Goal: Use online tool/utility: Utilize a website feature to perform a specific function

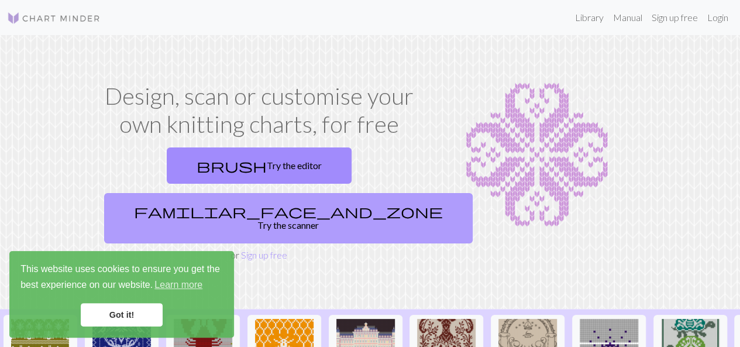
click at [373, 193] on link "familiar_face_and_zone Try the scanner" at bounding box center [288, 218] width 369 height 50
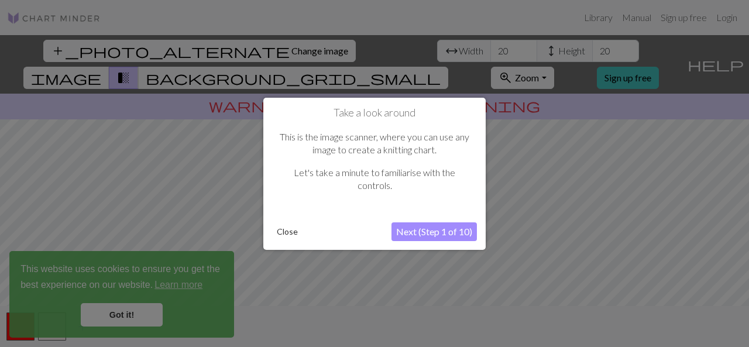
click at [277, 229] on button "Close" at bounding box center [287, 232] width 30 height 18
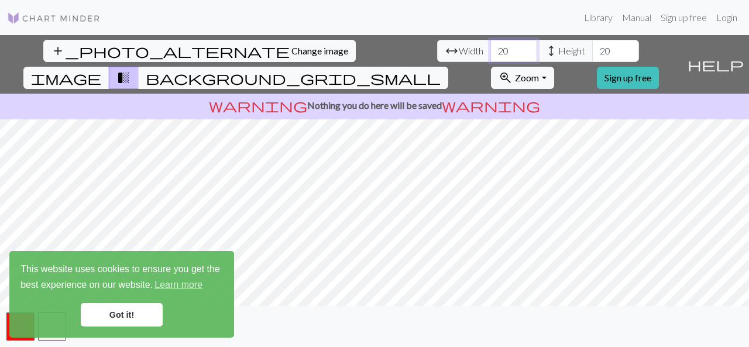
click at [490, 49] on input "20" at bounding box center [513, 51] width 47 height 22
click at [490, 49] on input "203" at bounding box center [513, 51] width 47 height 22
type input "30"
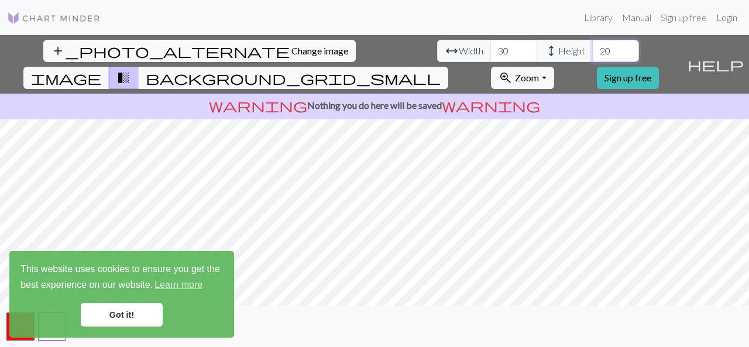
click at [592, 47] on input "20" at bounding box center [615, 51] width 47 height 22
type input "35"
click at [577, 37] on div "add_photo_alternate Change image arrow_range Width 30 height Height 35 image tr…" at bounding box center [341, 64] width 682 height 59
click at [554, 67] on button "zoom_in Zoom Zoom" at bounding box center [522, 78] width 63 height 22
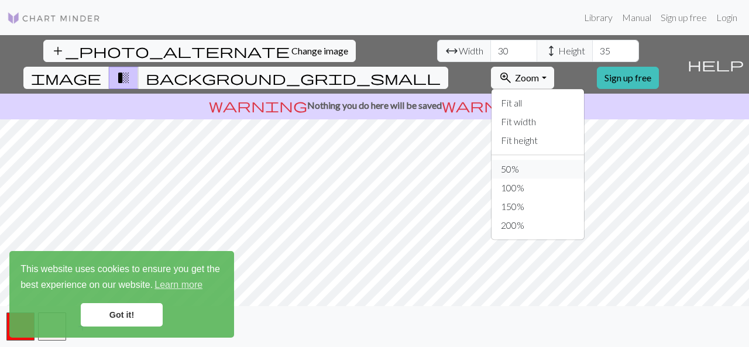
click at [568, 160] on button "50%" at bounding box center [538, 169] width 92 height 19
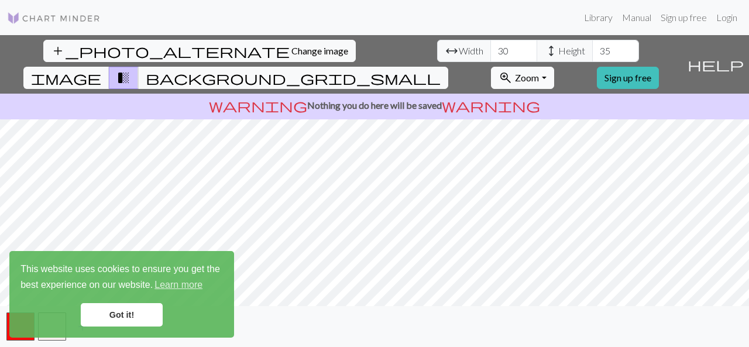
click at [539, 72] on span "Zoom" at bounding box center [527, 77] width 24 height 11
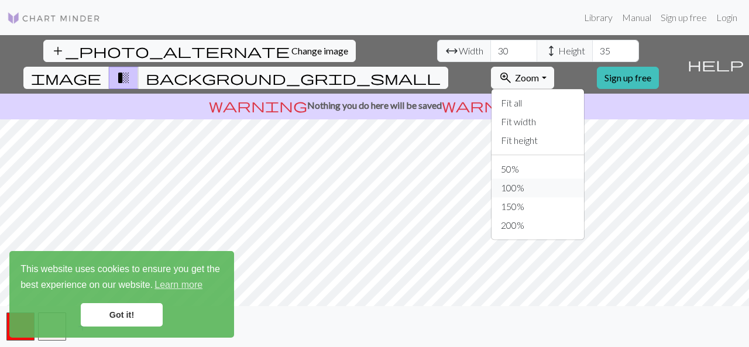
click at [571, 178] on button "100%" at bounding box center [538, 187] width 92 height 19
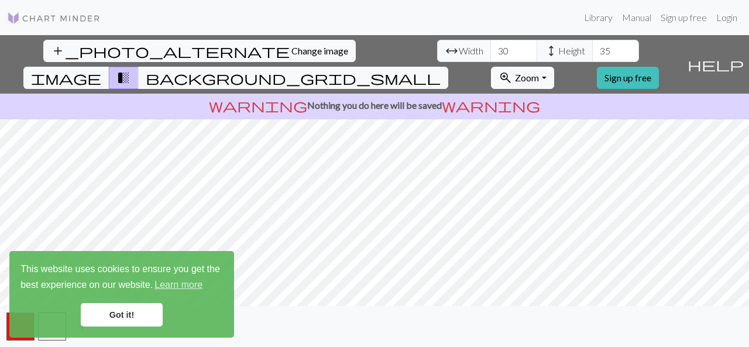
click at [740, 57] on span "help" at bounding box center [716, 64] width 56 height 16
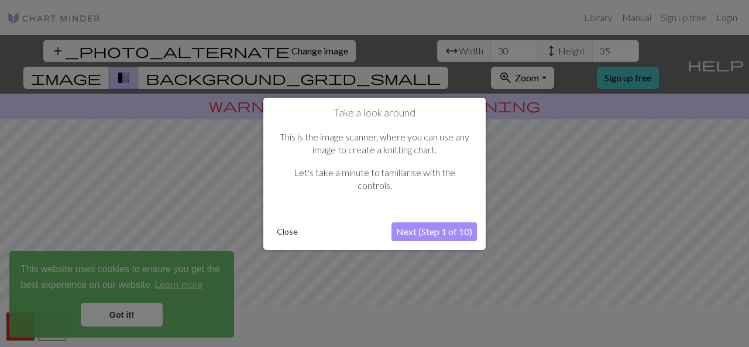
click at [411, 230] on button "Next (Step 1 of 10)" at bounding box center [434, 231] width 85 height 19
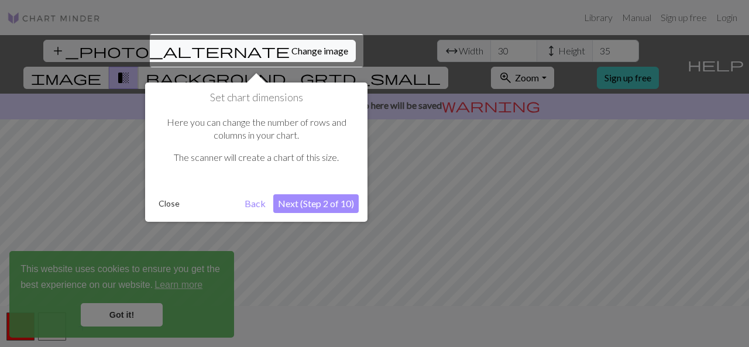
click at [289, 198] on button "Next (Step 2 of 10)" at bounding box center [315, 203] width 85 height 19
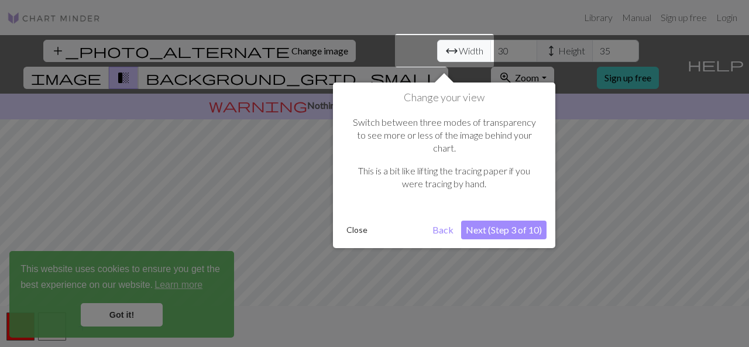
click at [503, 221] on button "Next (Step 3 of 10)" at bounding box center [503, 230] width 85 height 19
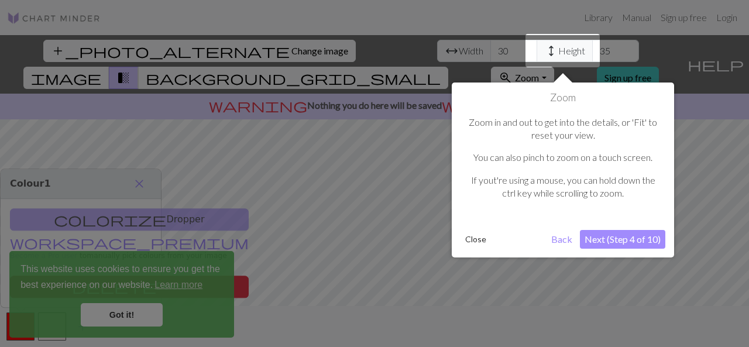
click at [609, 236] on button "Next (Step 4 of 10)" at bounding box center [622, 239] width 85 height 19
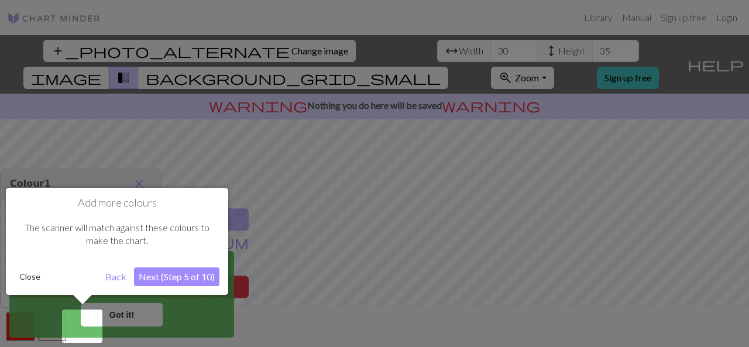
click at [187, 277] on button "Next (Step 5 of 10)" at bounding box center [176, 276] width 85 height 19
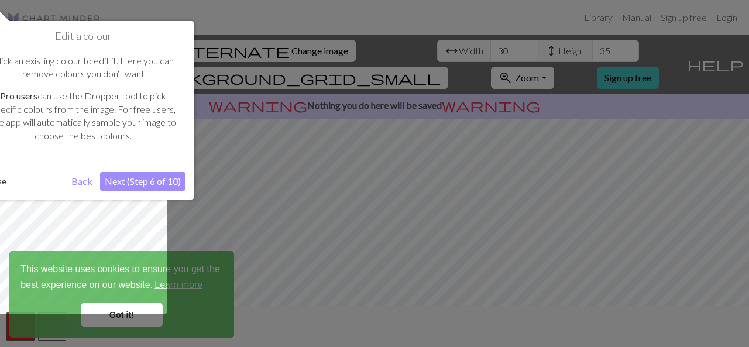
click at [126, 180] on button "Next (Step 6 of 10)" at bounding box center [142, 181] width 85 height 19
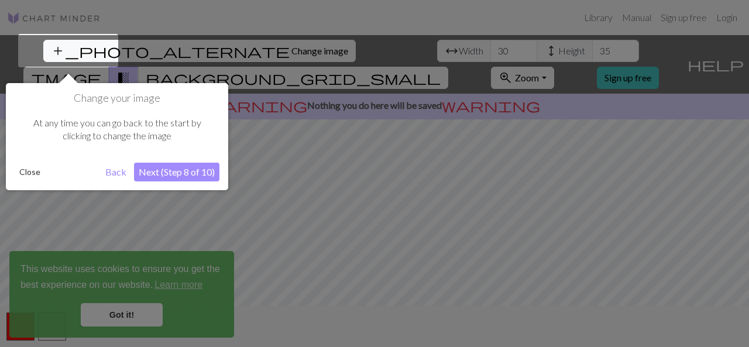
click at [173, 169] on button "Next (Step 8 of 10)" at bounding box center [176, 172] width 85 height 19
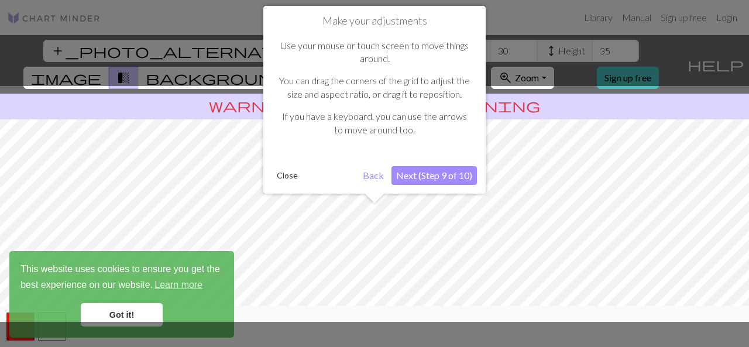
click at [433, 176] on button "Next (Step 9 of 10)" at bounding box center [434, 175] width 85 height 19
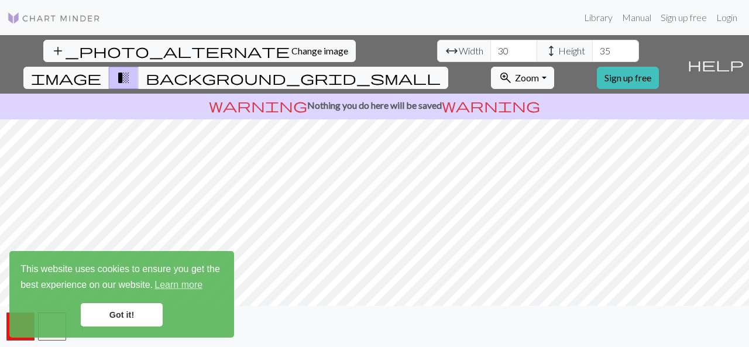
click at [137, 306] on link "Got it!" at bounding box center [122, 314] width 82 height 23
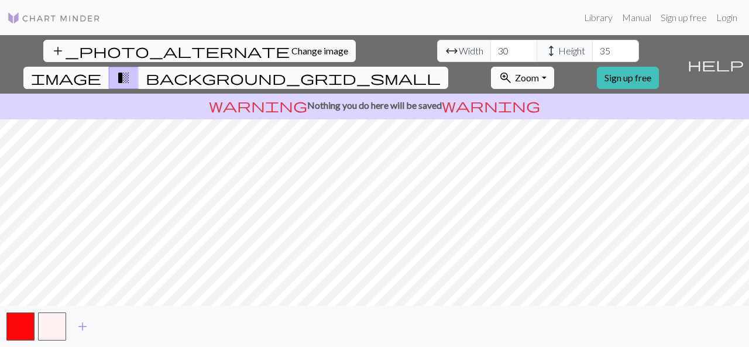
click at [512, 310] on div "add_photo_alternate Change image arrow_range Width 30 height Height 35 image tr…" at bounding box center [374, 191] width 749 height 312
click at [448, 67] on button "background_grid_small" at bounding box center [293, 78] width 310 height 22
